Goal: Information Seeking & Learning: Learn about a topic

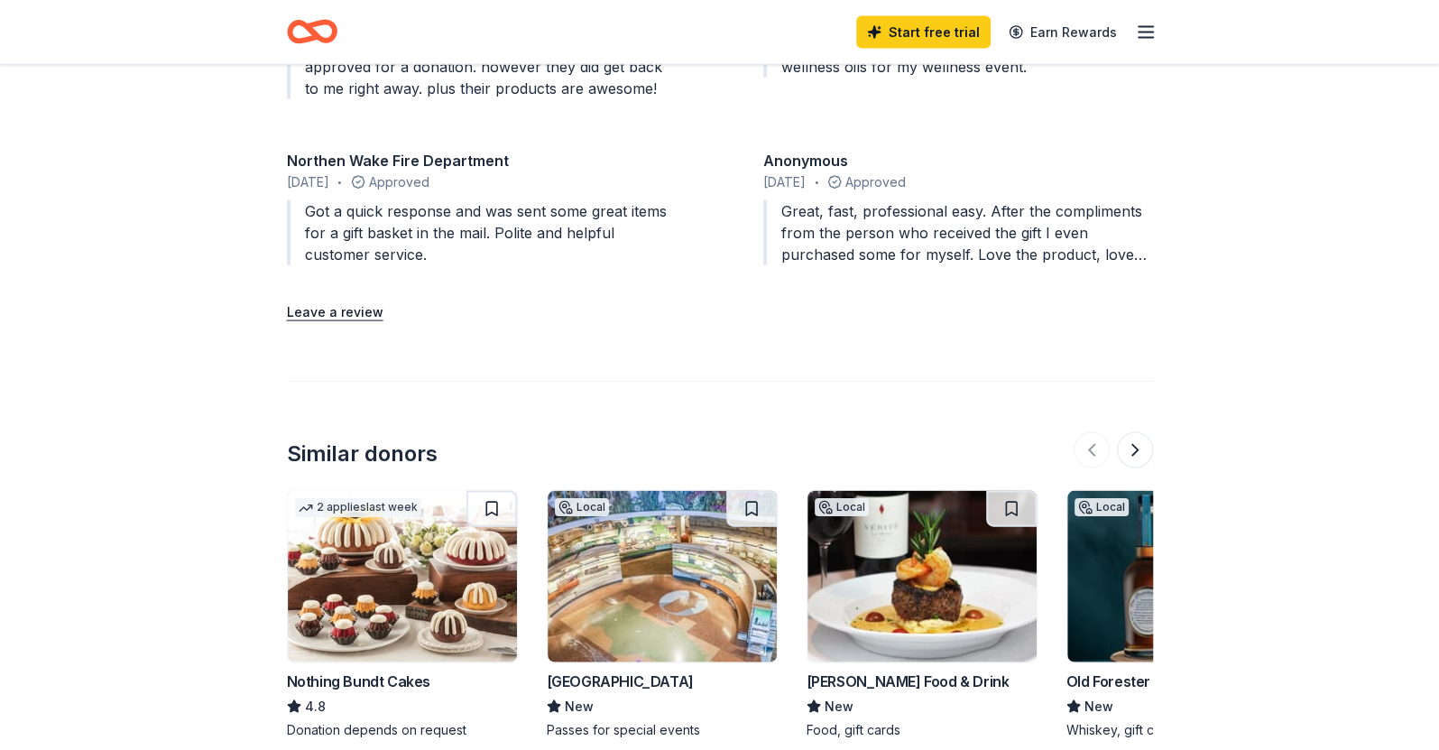
scroll to position [2474, 0]
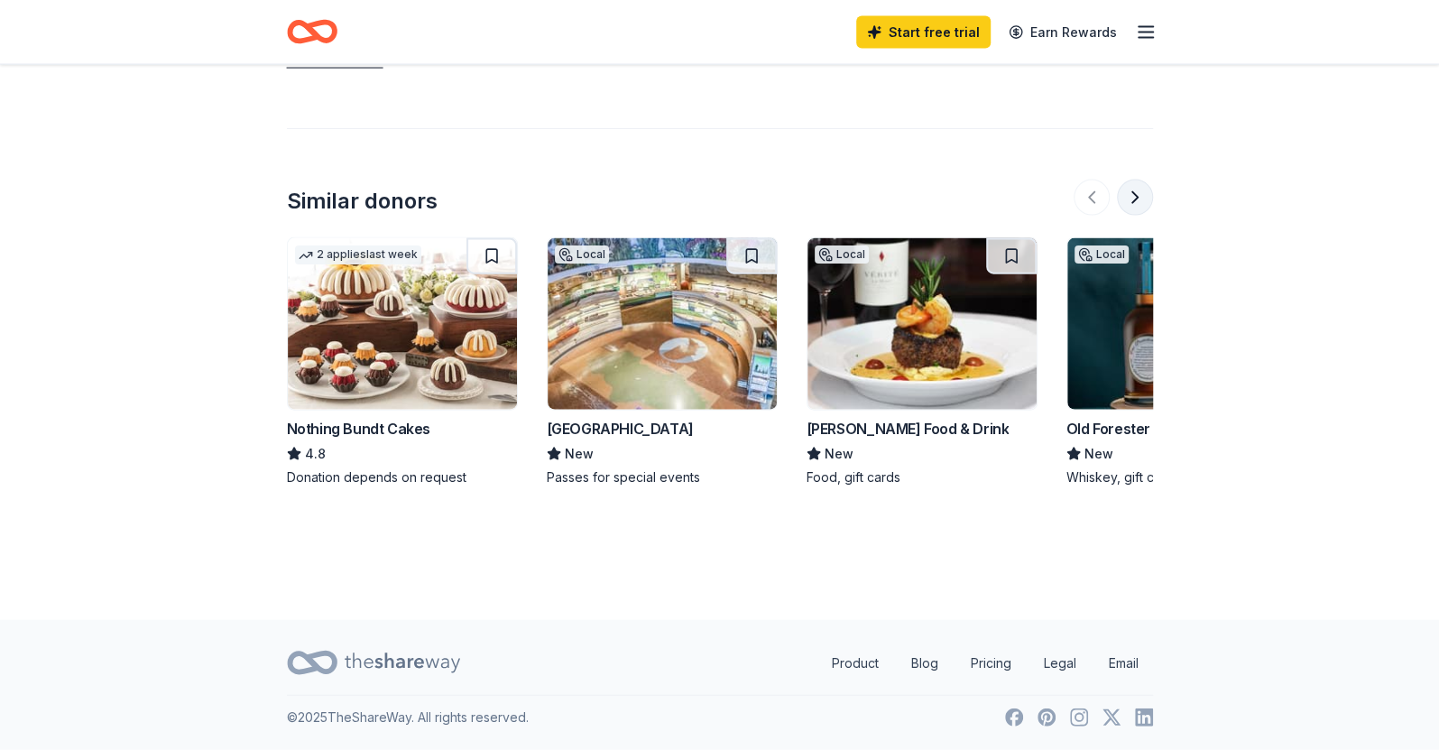
click at [1137, 180] on button at bounding box center [1135, 198] width 36 height 36
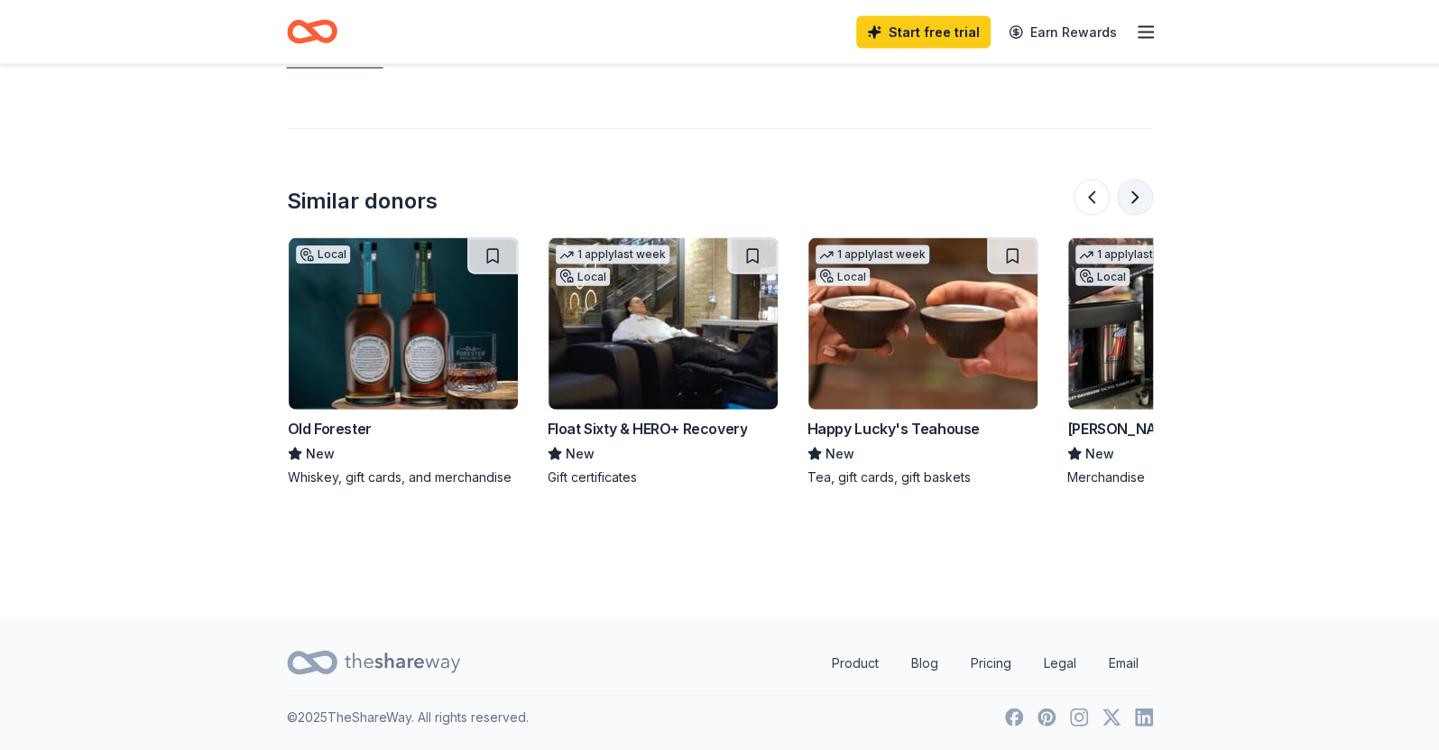
scroll to position [0, 780]
click at [1145, 180] on button at bounding box center [1135, 198] width 36 height 36
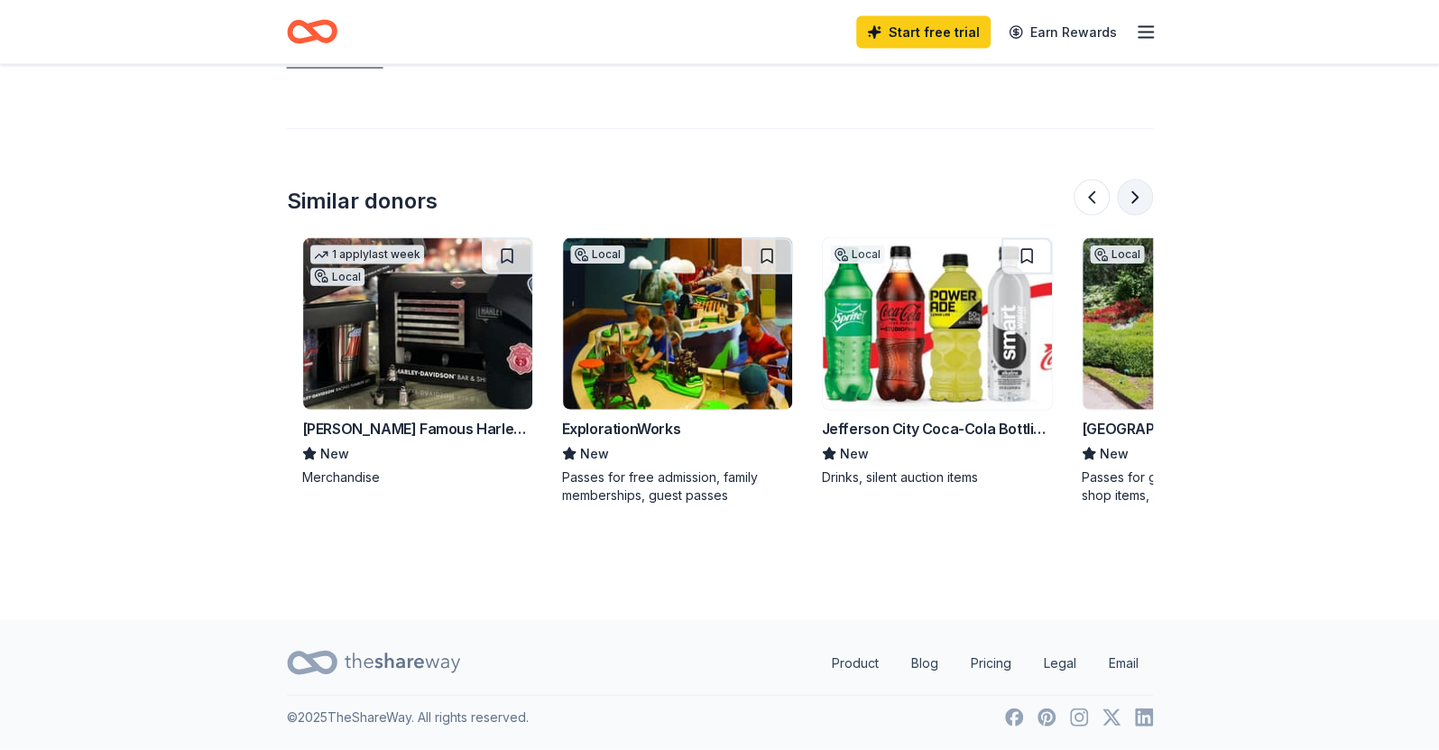
scroll to position [0, 1559]
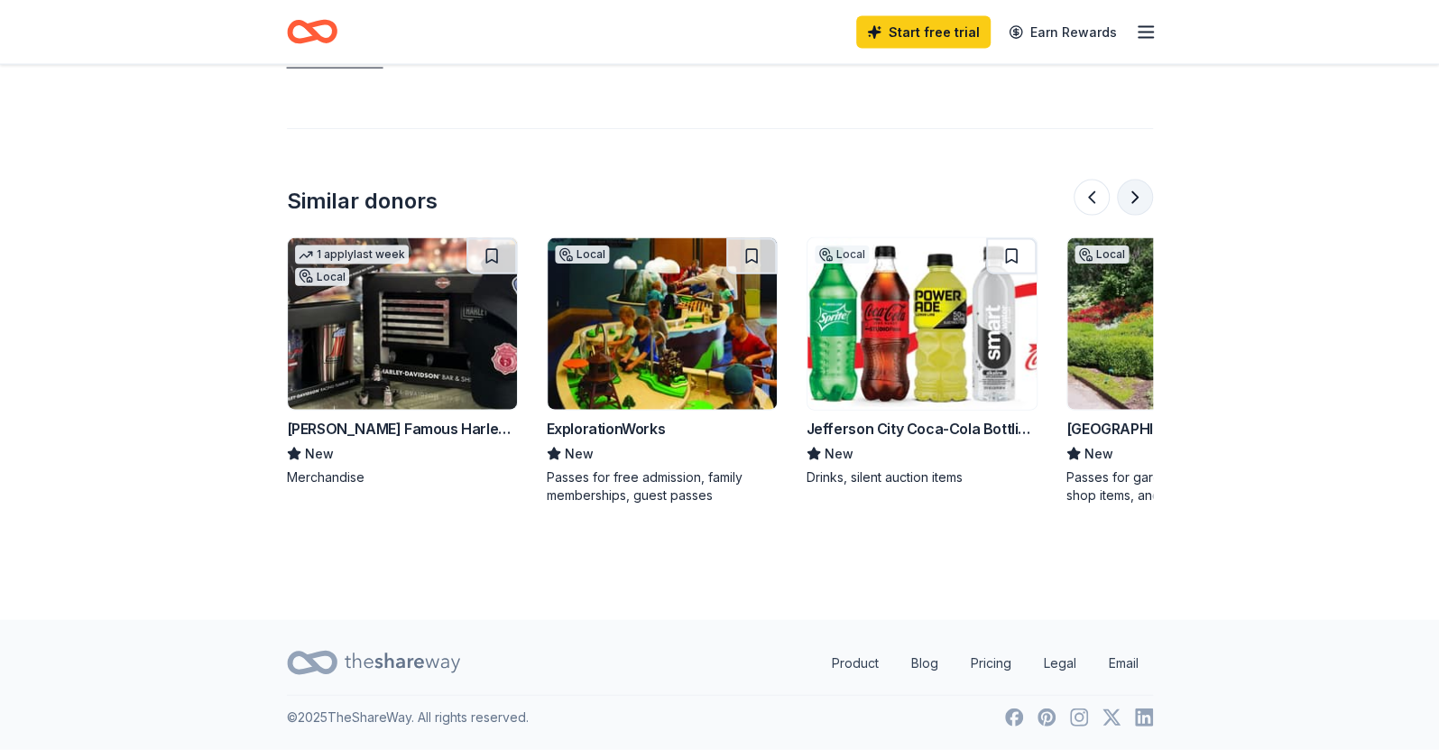
click at [1145, 180] on button at bounding box center [1135, 198] width 36 height 36
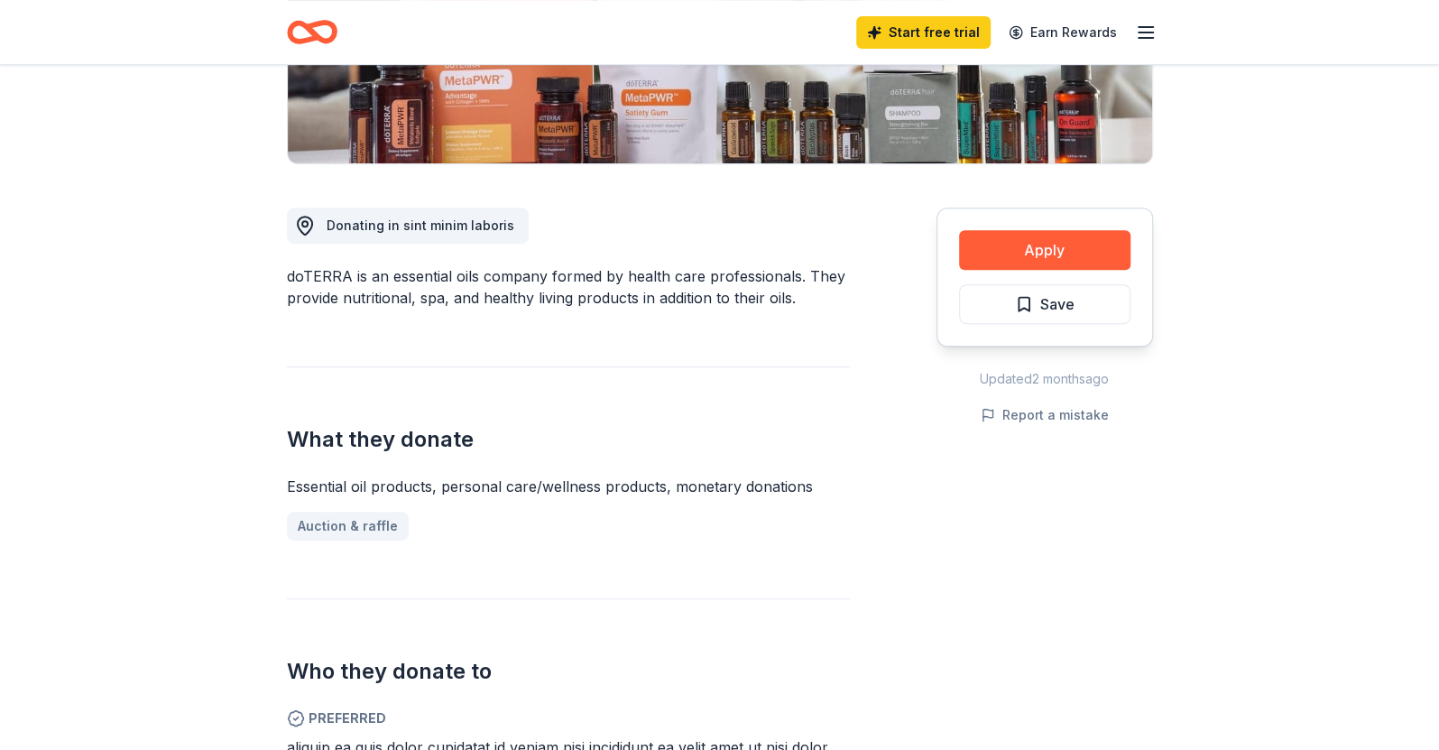
scroll to position [37, 0]
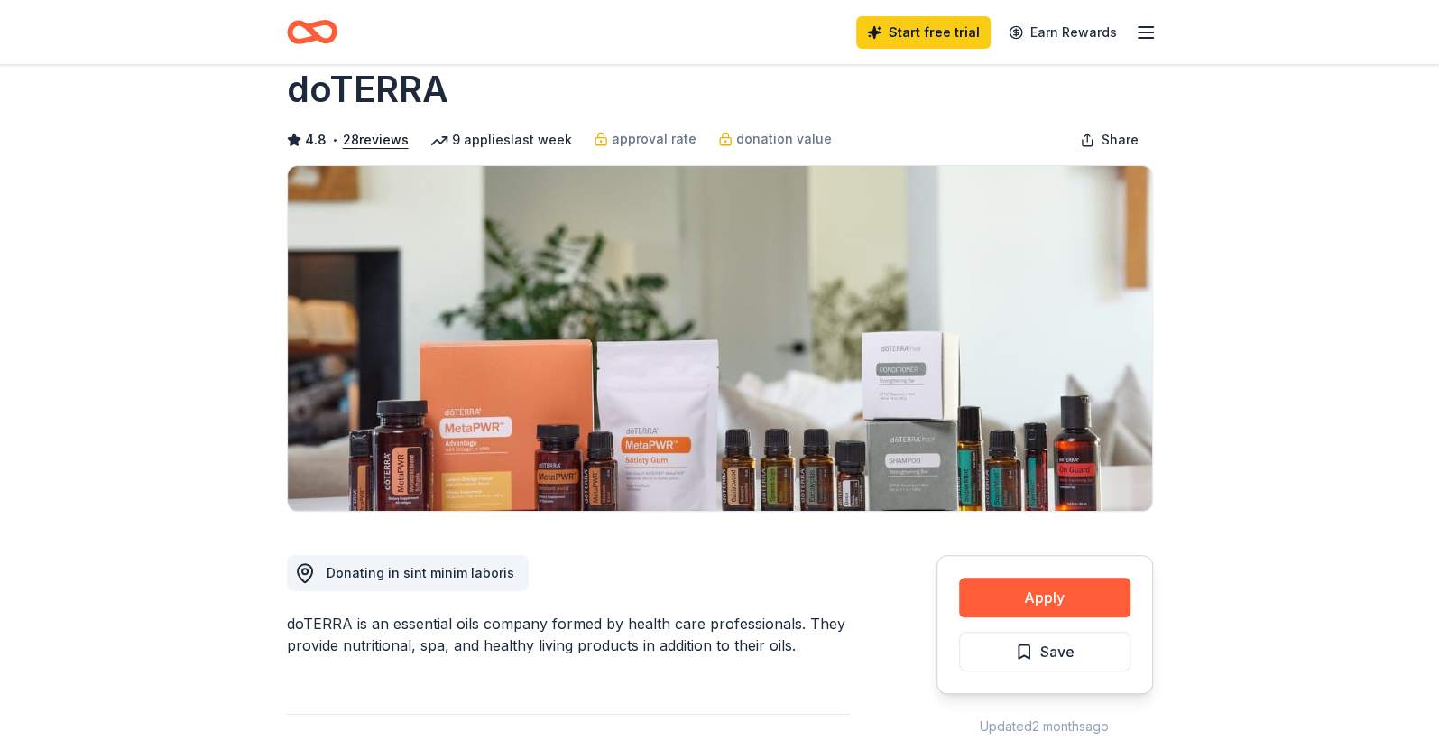
drag, startPoint x: 242, startPoint y: 631, endPoint x: 363, endPoint y: 609, distance: 122.8
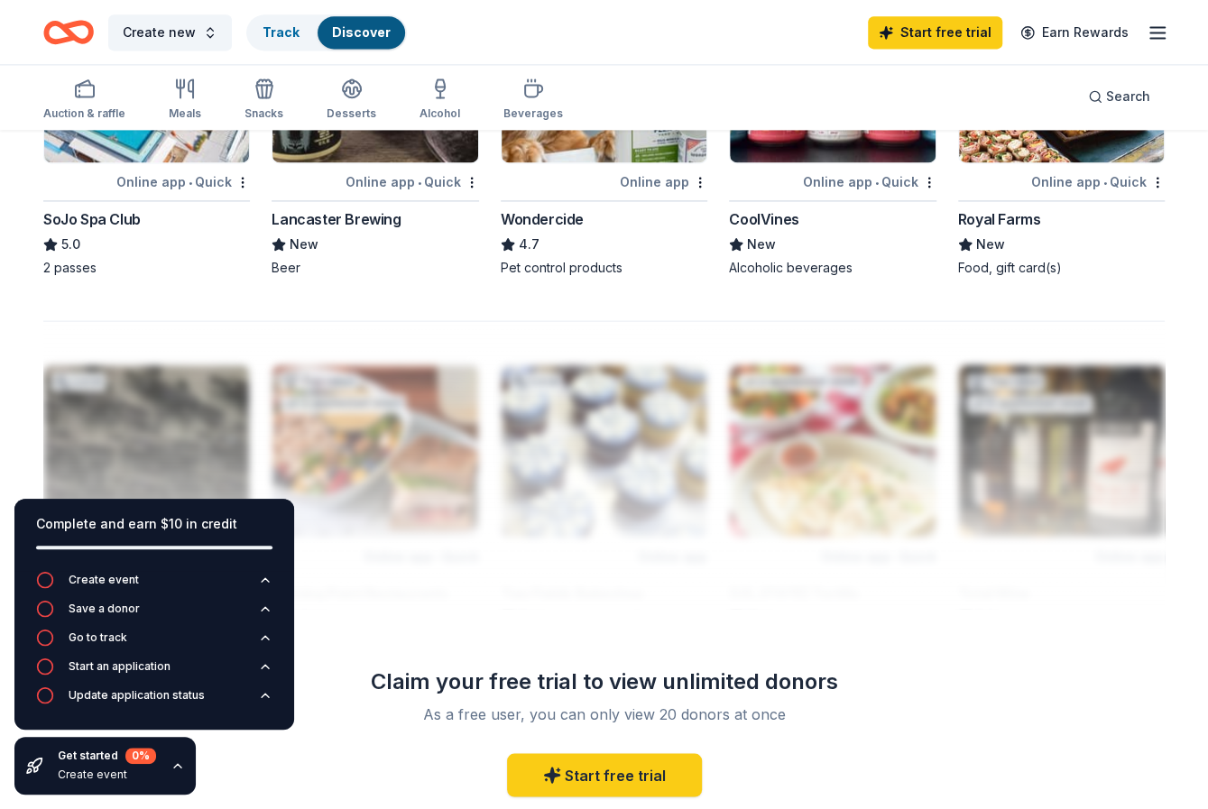
scroll to position [1560, 0]
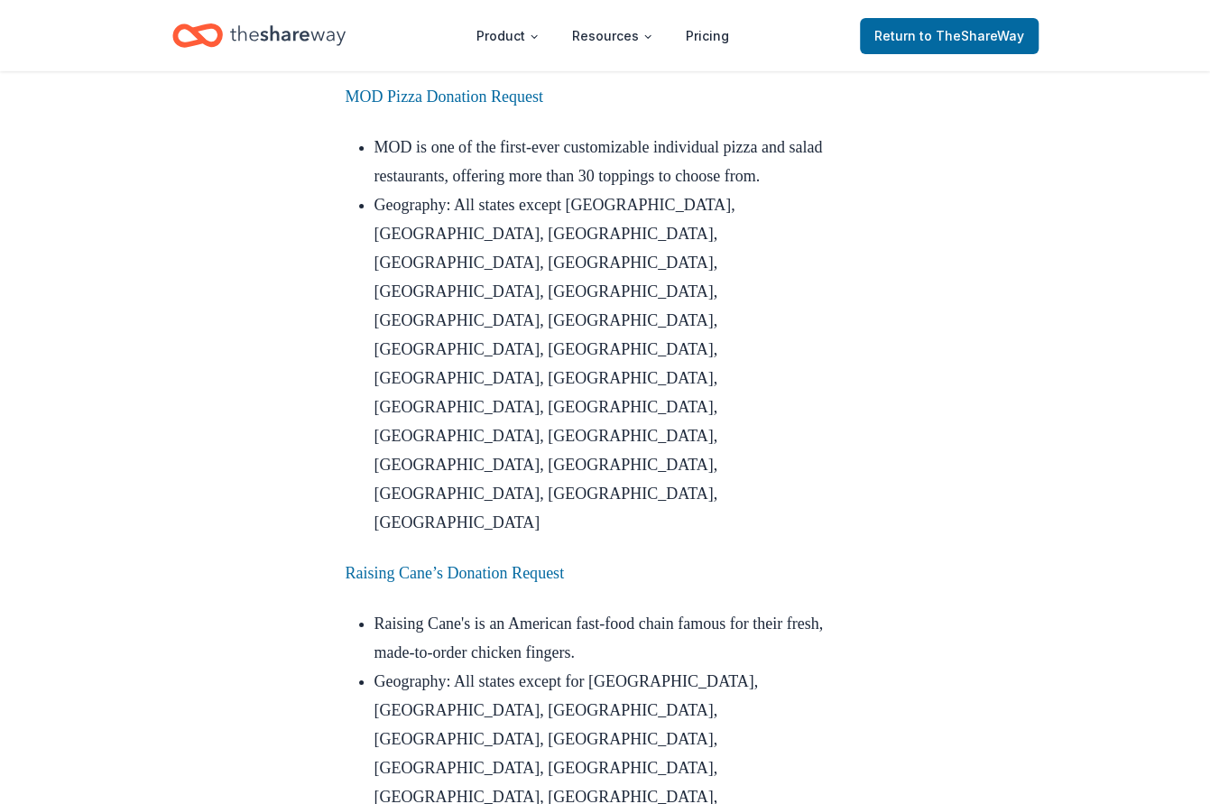
scroll to position [6877, 0]
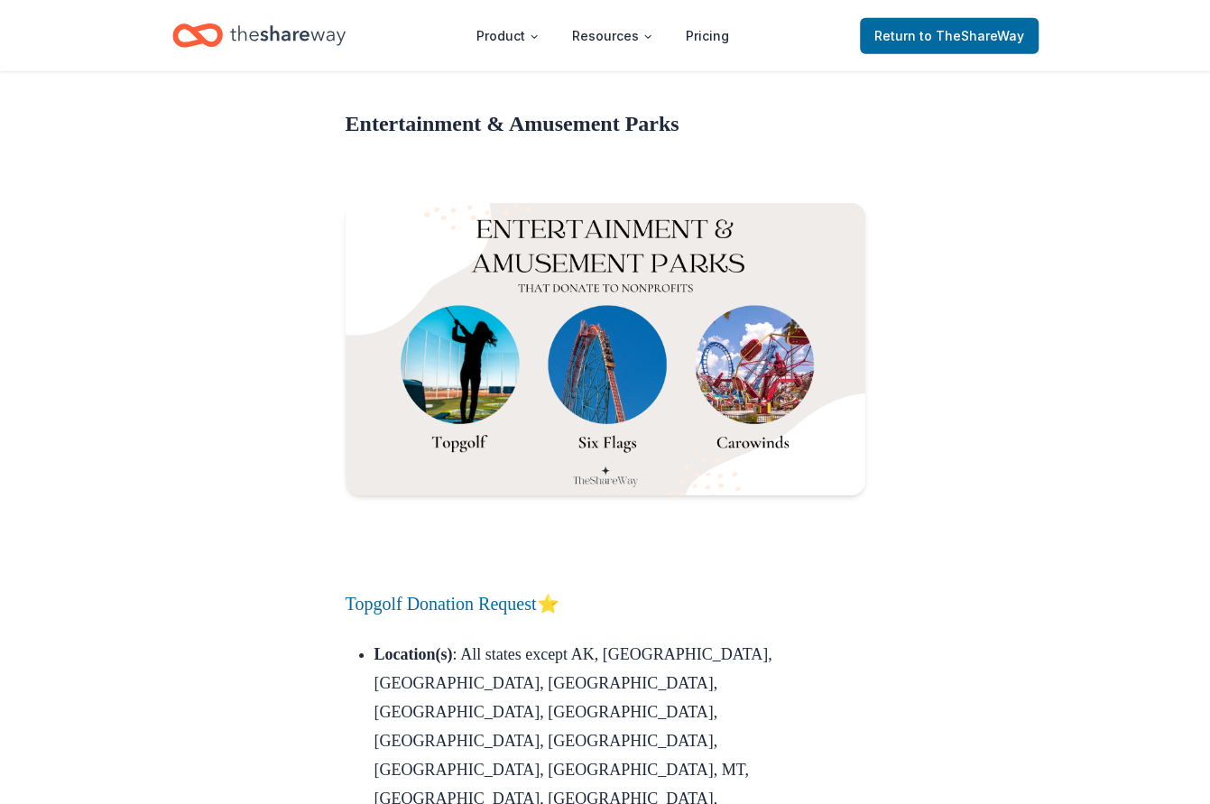
scroll to position [20780, 0]
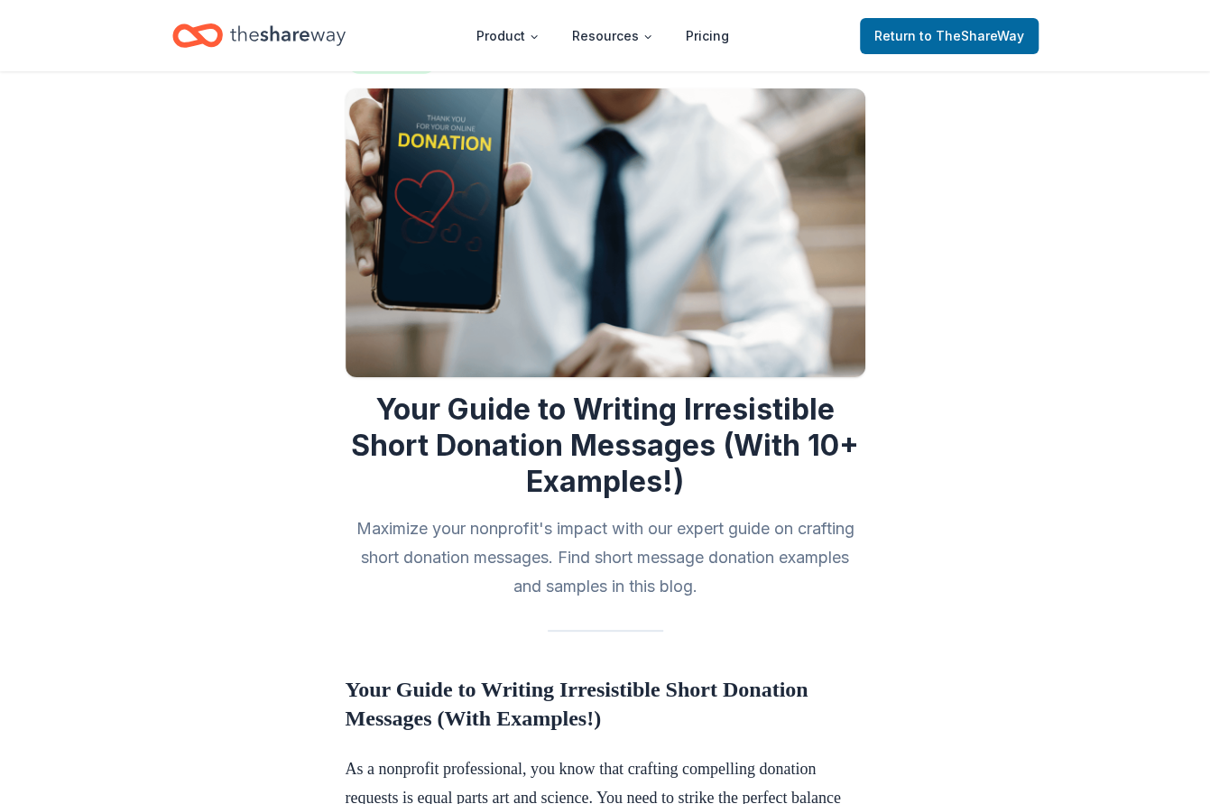
scroll to position [90, 0]
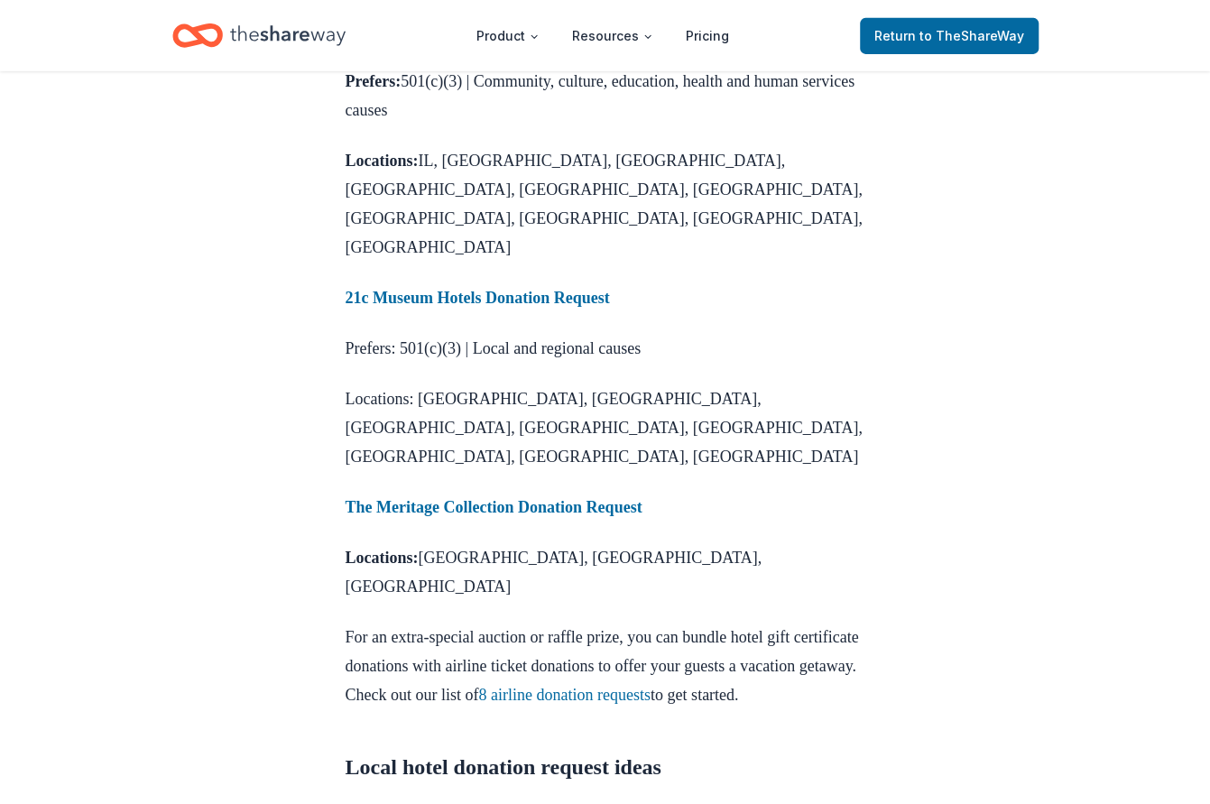
scroll to position [3158, 0]
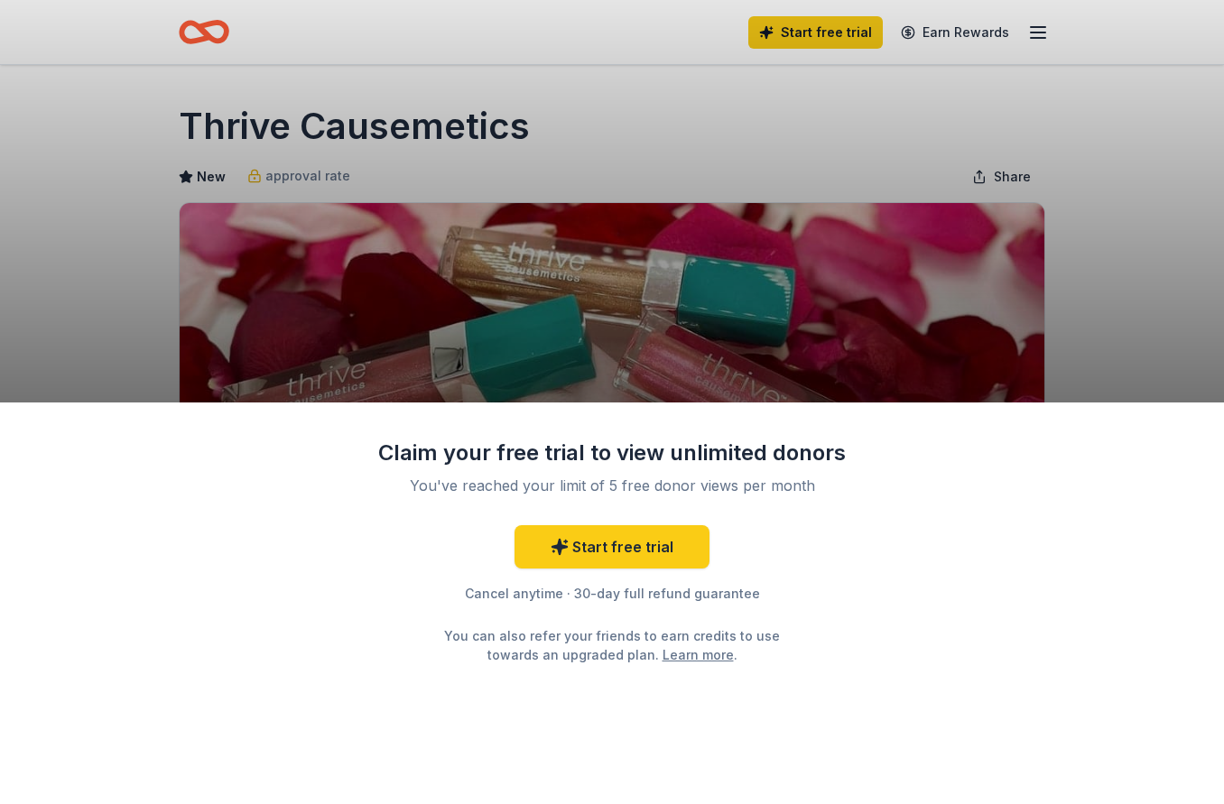
drag, startPoint x: 549, startPoint y: 125, endPoint x: 269, endPoint y: 147, distance: 280.6
click at [269, 147] on div "Claim your free trial to view unlimited donors You've reached your limit of 5 f…" at bounding box center [612, 402] width 1224 height 804
